Goal: Check status: Check status

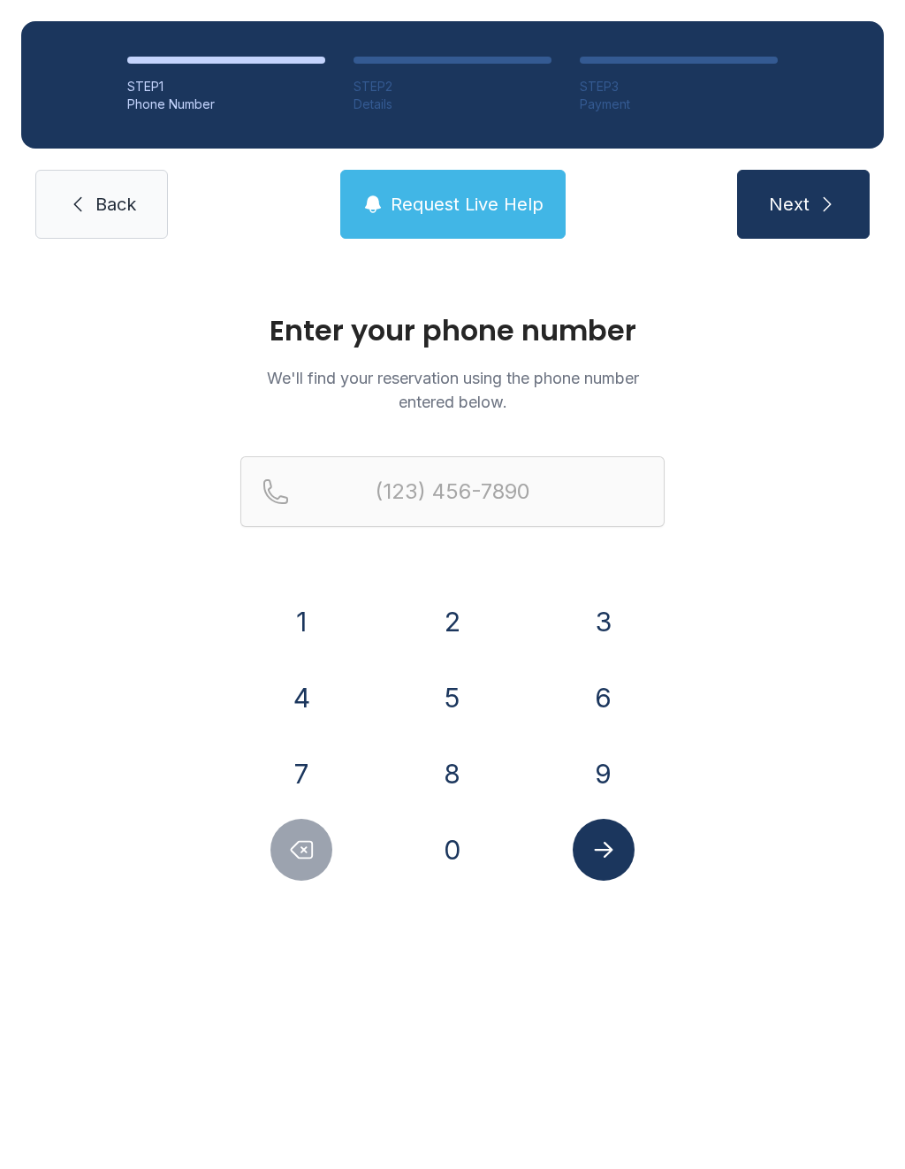
click at [457, 775] on button "8" at bounding box center [453, 774] width 62 height 62
click at [454, 620] on button "2" at bounding box center [453, 621] width 62 height 62
click at [441, 776] on button "8" at bounding box center [453, 774] width 62 height 62
click at [609, 688] on button "6" at bounding box center [604, 698] width 62 height 62
click at [458, 701] on button "5" at bounding box center [453, 698] width 62 height 62
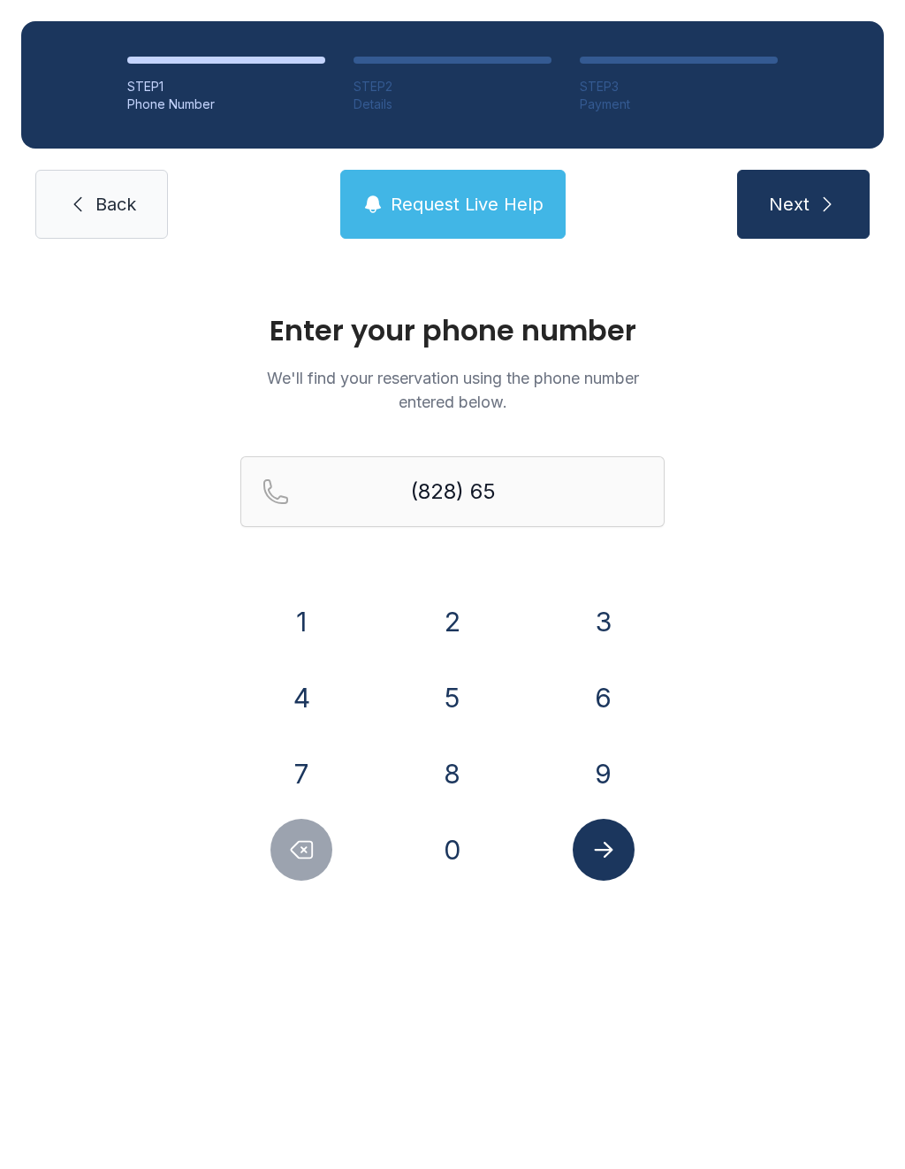
click at [598, 627] on button "3" at bounding box center [604, 621] width 62 height 62
click at [298, 614] on button "1" at bounding box center [301, 621] width 62 height 62
click at [588, 688] on button "6" at bounding box center [604, 698] width 62 height 62
click at [309, 677] on button "4" at bounding box center [301, 698] width 62 height 62
click at [436, 861] on button "0" at bounding box center [453, 850] width 62 height 62
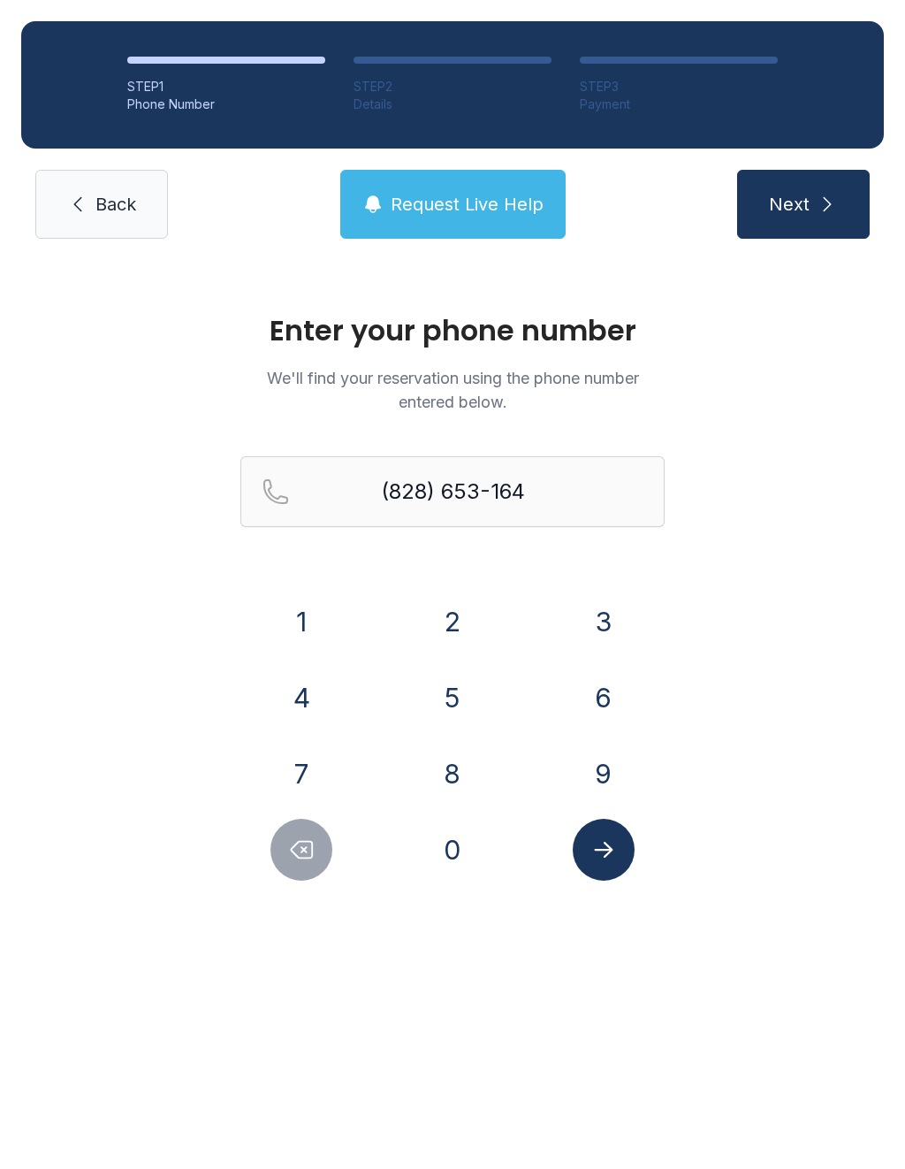
type input "[PHONE_NUMBER]"
click at [598, 855] on icon "Submit lookup form" at bounding box center [603, 849] width 27 height 27
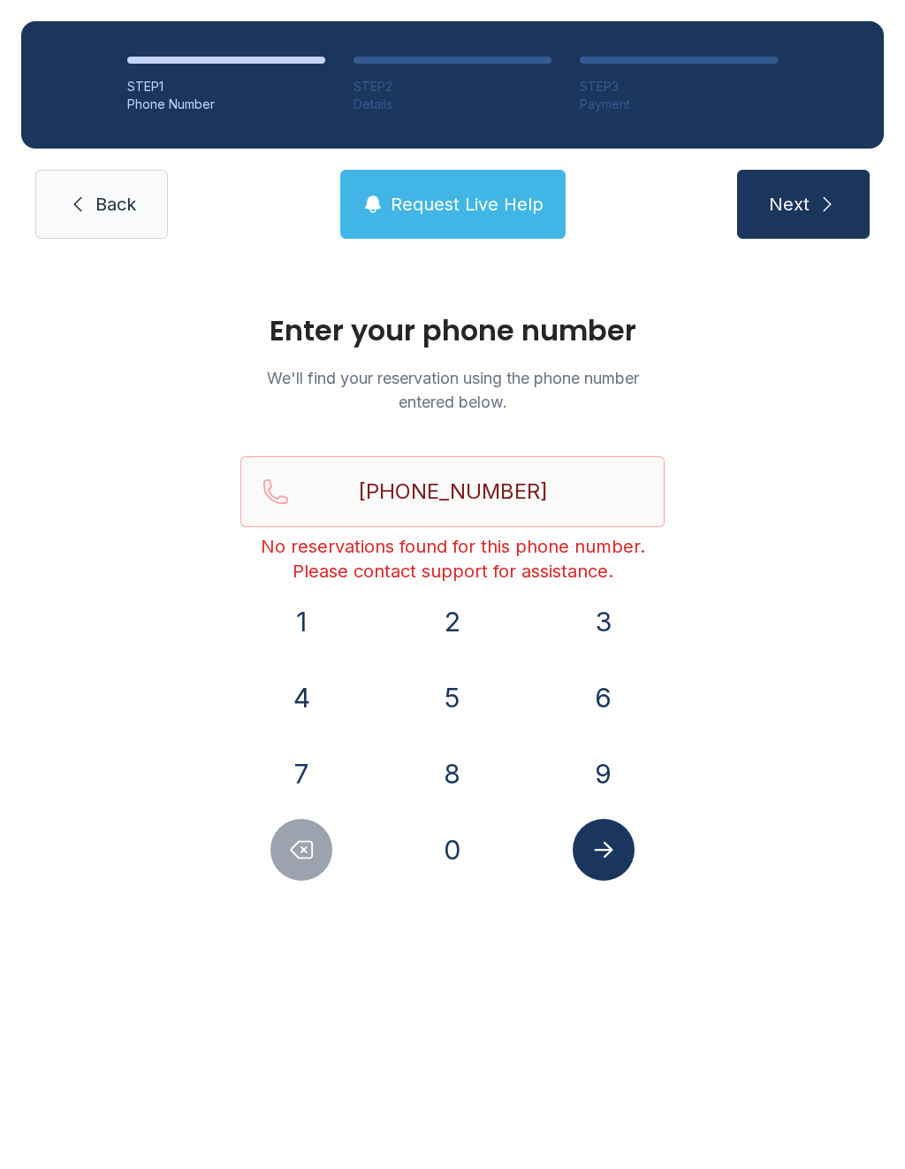
click at [473, 215] on span "Request Live Help" at bounding box center [467, 204] width 153 height 25
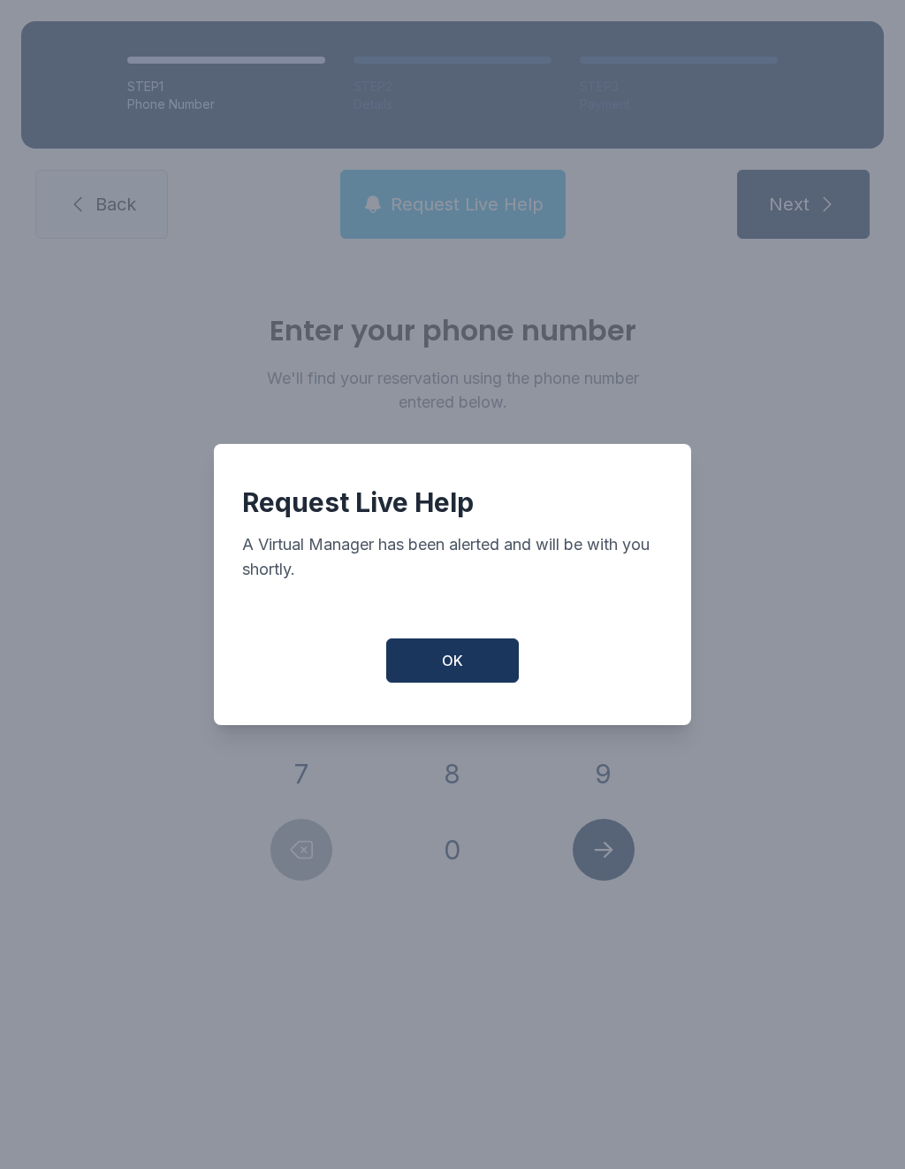
click at [465, 660] on button "OK" at bounding box center [452, 660] width 133 height 44
